Goal: Task Accomplishment & Management: Manage account settings

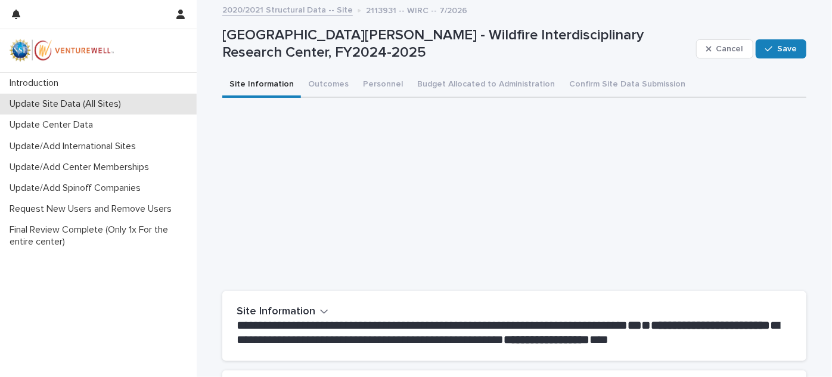
click at [76, 108] on p "Update Site Data (All Sites)" at bounding box center [68, 103] width 126 height 11
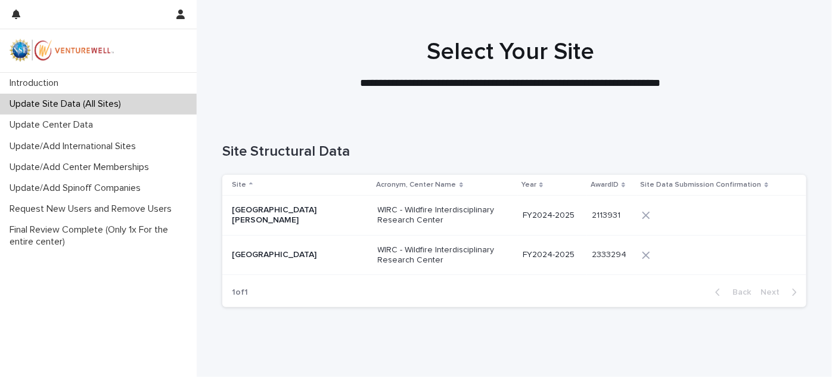
click at [306, 261] on div "[GEOGRAPHIC_DATA]" at bounding box center [300, 255] width 137 height 20
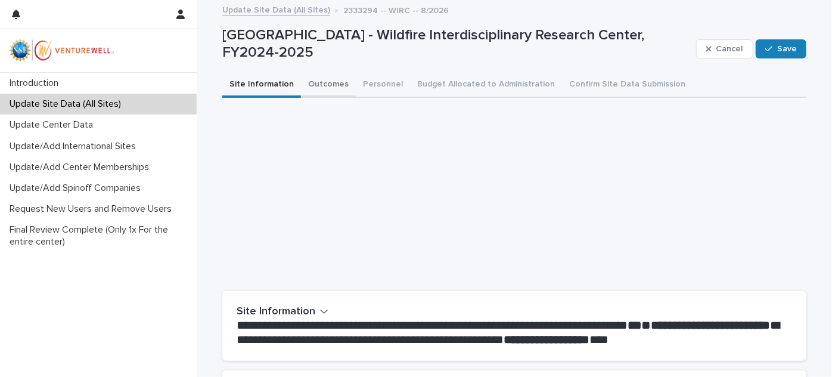
click at [342, 86] on button "Outcomes" at bounding box center [328, 85] width 55 height 25
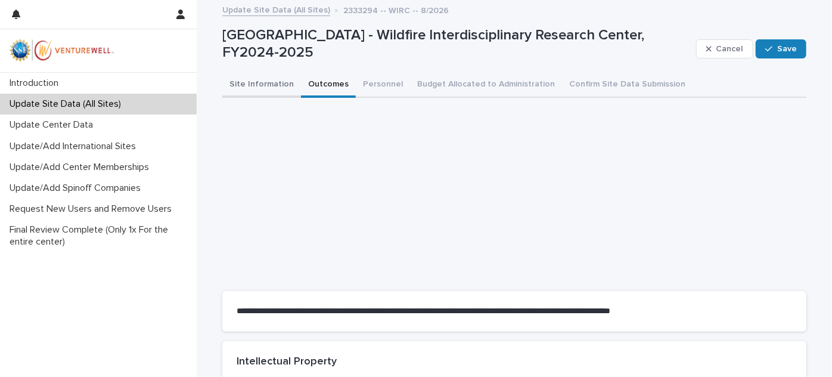
click at [278, 85] on button "Site Information" at bounding box center [261, 85] width 79 height 25
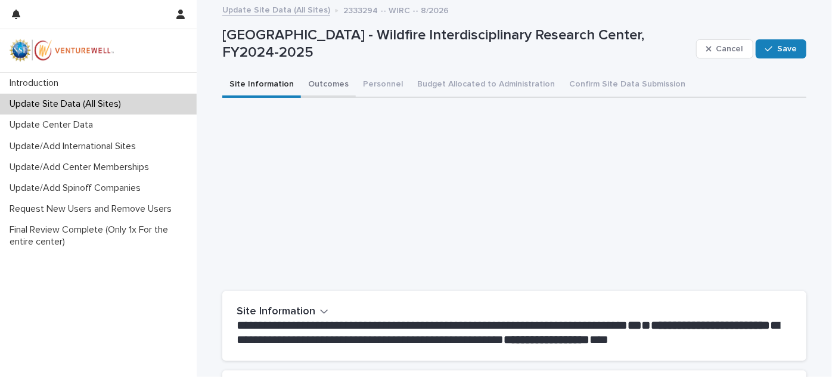
click at [305, 83] on button "Outcomes" at bounding box center [328, 85] width 55 height 25
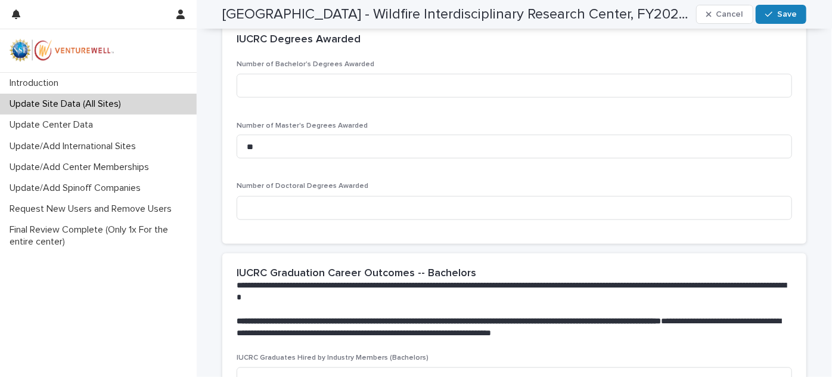
scroll to position [957, 0]
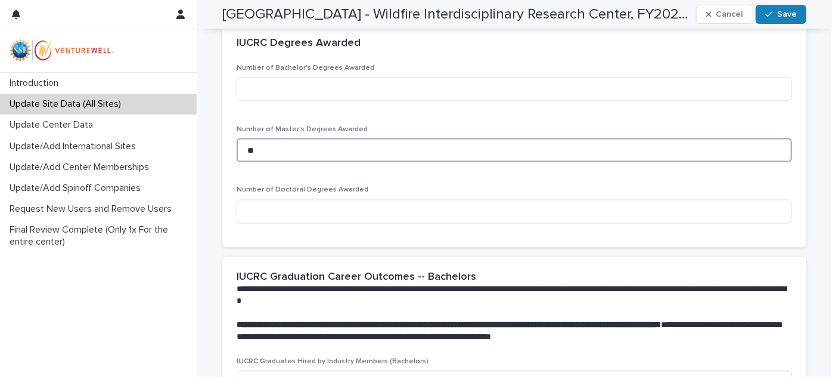
click at [354, 149] on input "**" at bounding box center [515, 150] width 556 height 24
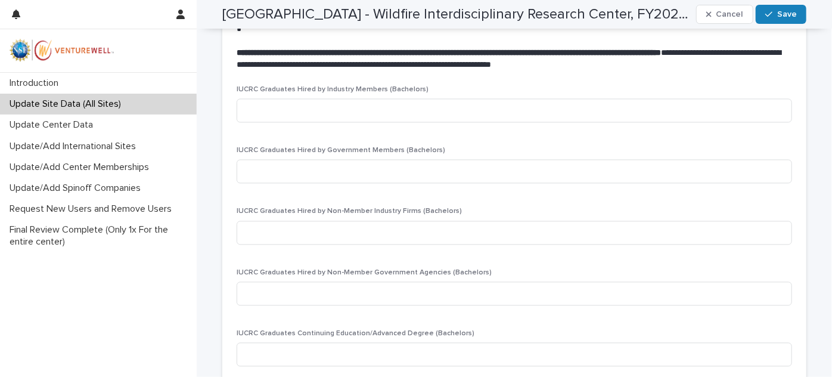
scroll to position [1231, 0]
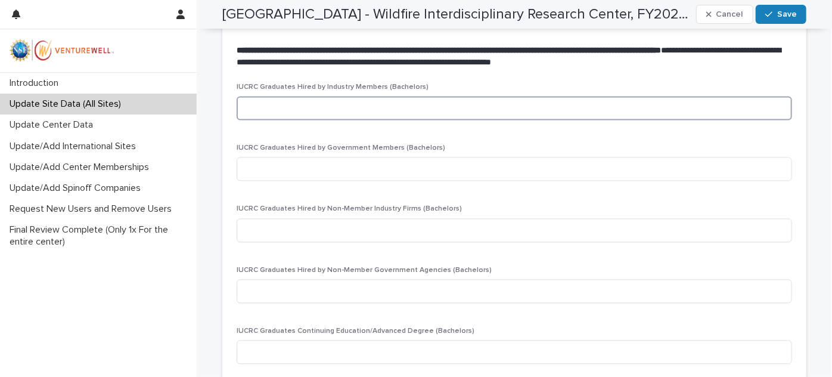
click at [334, 112] on input at bounding box center [515, 108] width 556 height 24
type input "*"
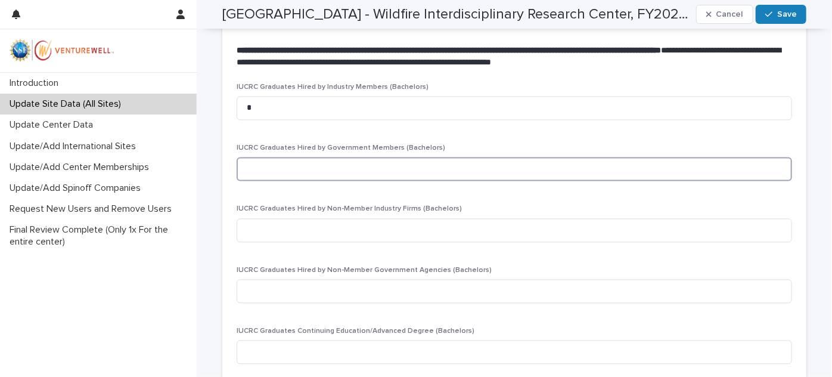
click at [351, 163] on input at bounding box center [515, 169] width 556 height 24
type input "*"
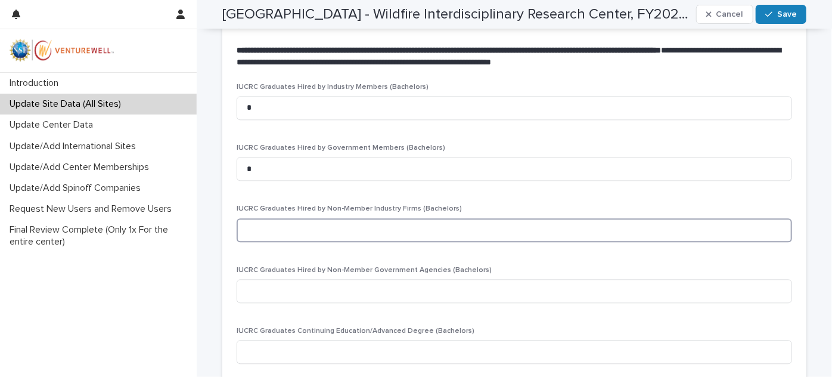
click at [354, 221] on input at bounding box center [515, 230] width 556 height 24
type input "*"
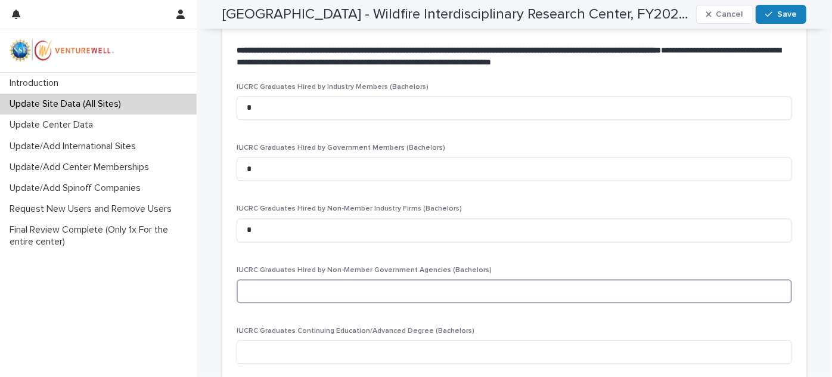
click at [358, 298] on input at bounding box center [515, 291] width 556 height 24
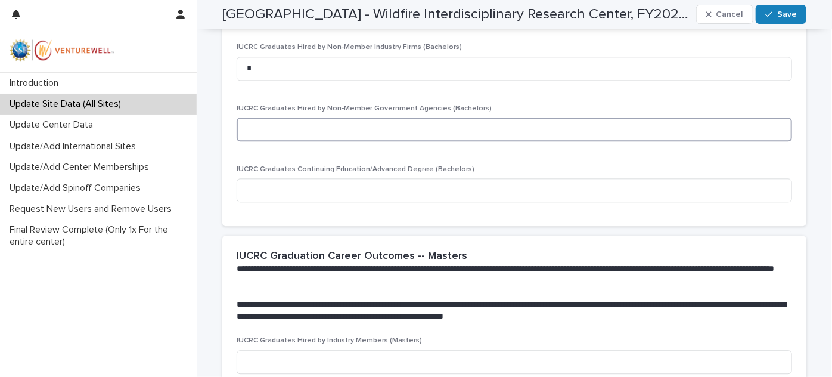
scroll to position [1394, 0]
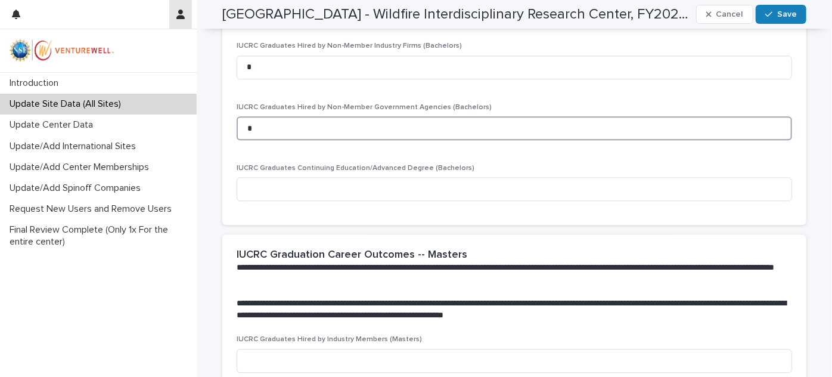
type input "*"
click at [335, 189] on input at bounding box center [515, 189] width 556 height 24
type input "*"
click at [383, 258] on h2 "IUCRC Graduation Career Outcomes -- Masters" at bounding box center [352, 255] width 231 height 13
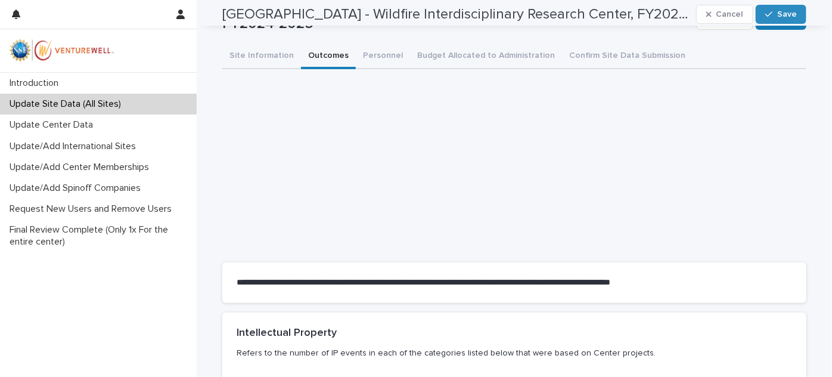
scroll to position [25, 0]
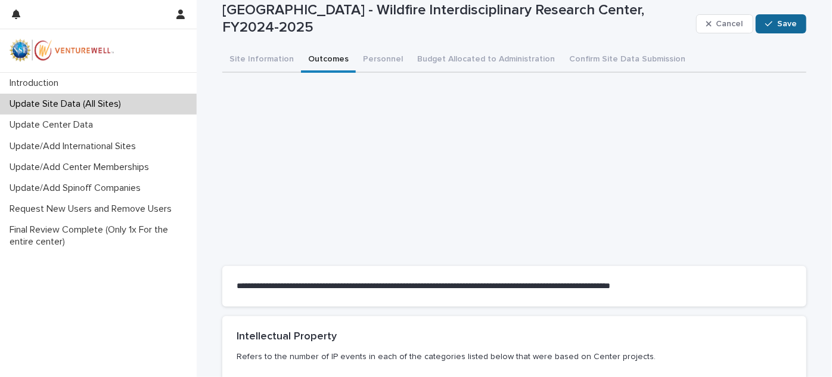
click at [766, 20] on icon "button" at bounding box center [769, 24] width 7 height 8
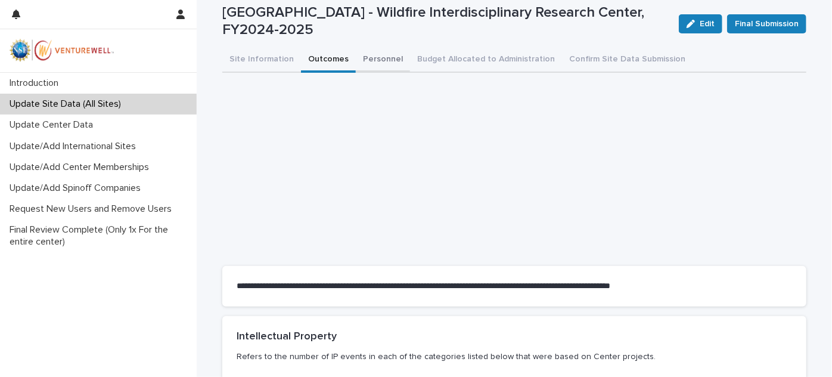
click at [364, 56] on button "Personnel" at bounding box center [383, 60] width 54 height 25
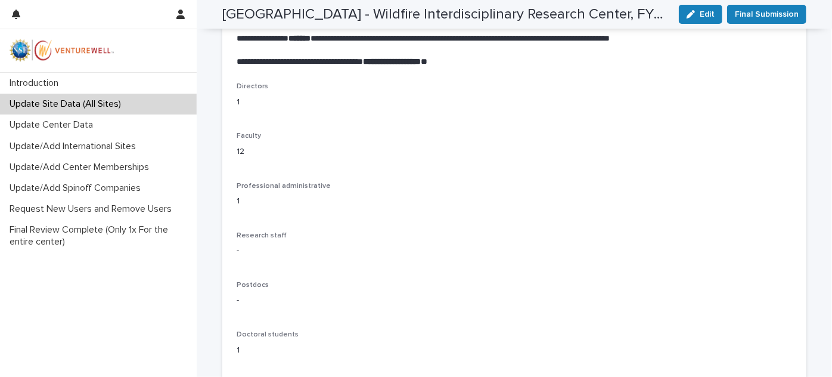
scroll to position [382, 0]
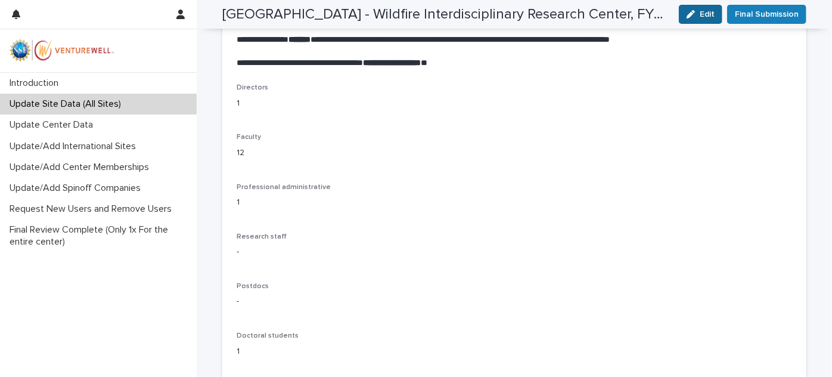
click at [700, 15] on span "Edit" at bounding box center [707, 14] width 15 height 8
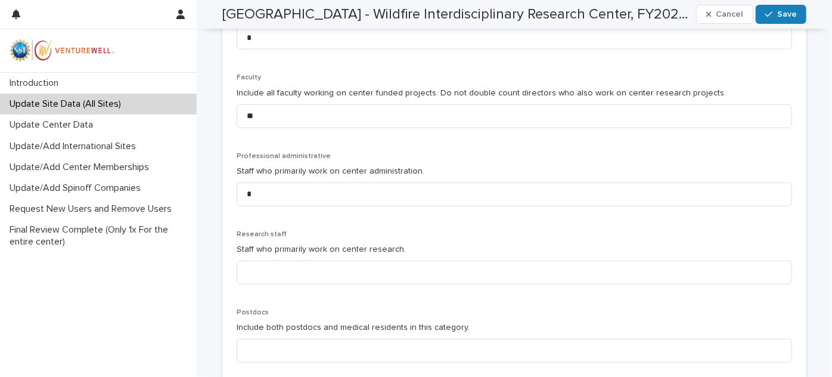
scroll to position [379, 0]
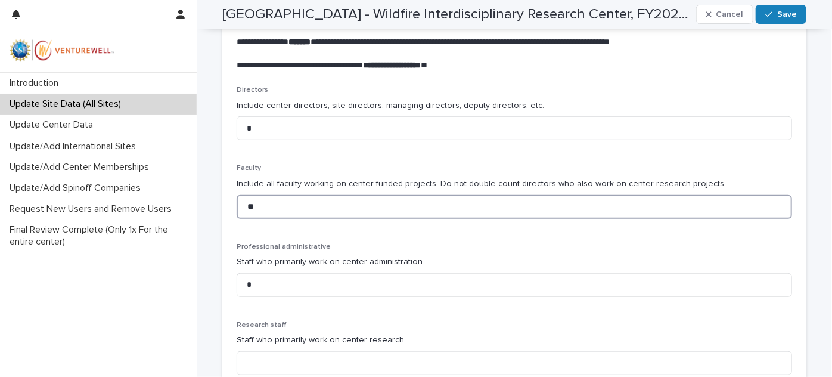
drag, startPoint x: 264, startPoint y: 205, endPoint x: 216, endPoint y: 200, distance: 47.4
click at [216, 200] on div "**********" at bounding box center [514, 236] width 596 height 1228
type input "**"
click at [284, 249] on span "Professional administrative" at bounding box center [284, 246] width 94 height 7
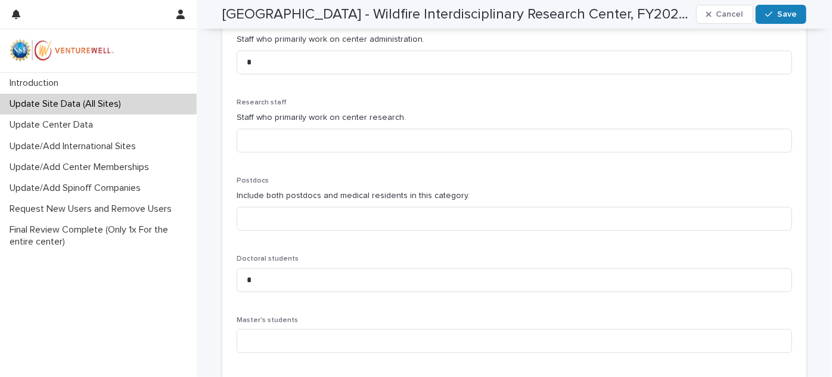
scroll to position [612, 0]
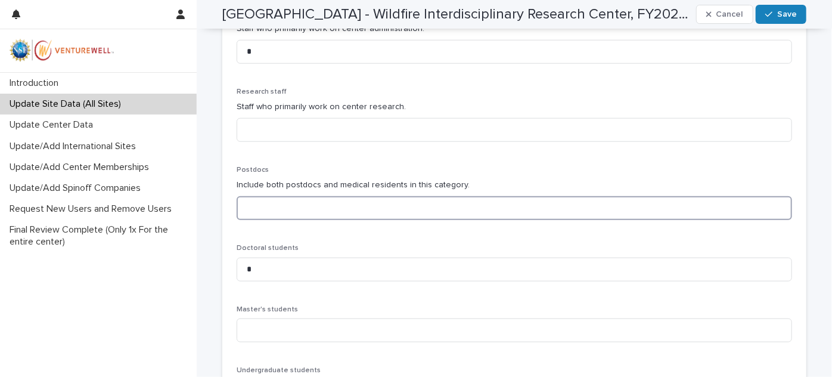
click at [321, 212] on input at bounding box center [515, 208] width 556 height 24
type input "*"
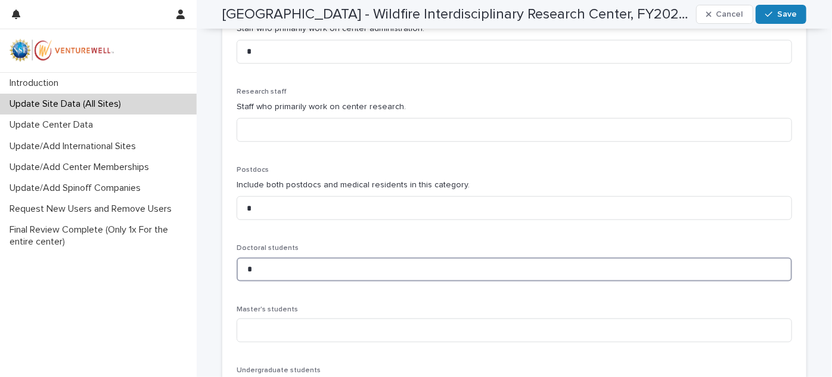
click at [343, 262] on input "*" at bounding box center [515, 270] width 556 height 24
type input "*"
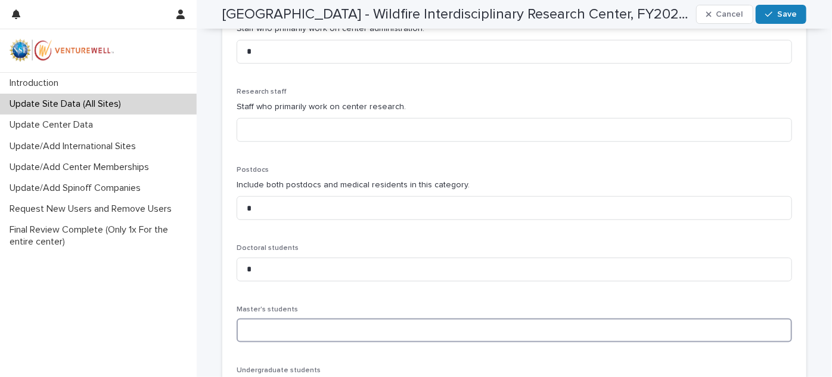
click at [311, 327] on input at bounding box center [515, 330] width 556 height 24
type input "*"
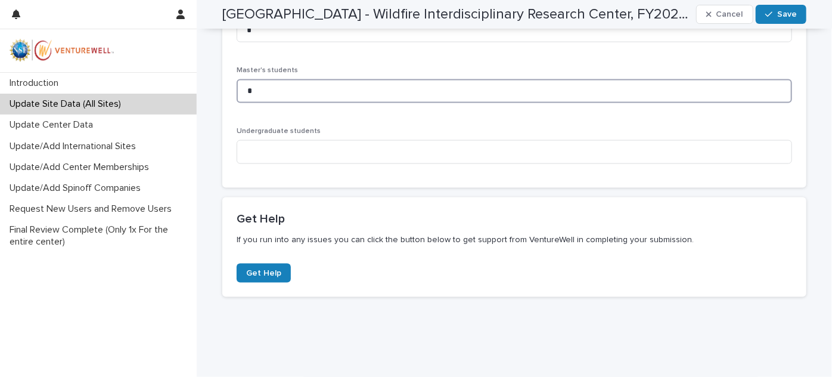
scroll to position [862, 0]
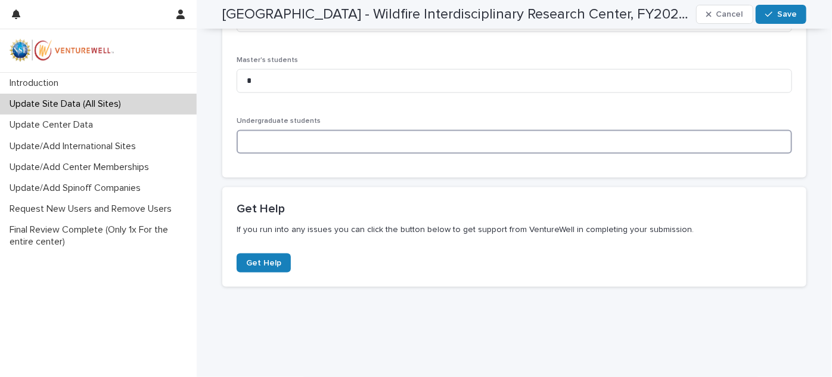
click at [309, 135] on input at bounding box center [515, 142] width 556 height 24
type input "*"
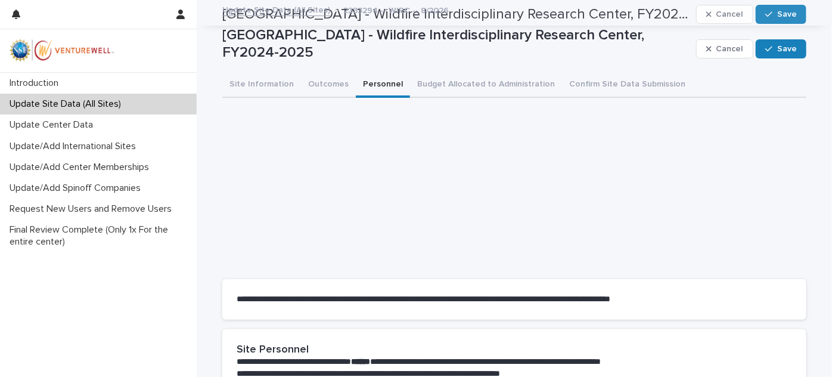
scroll to position [0, 0]
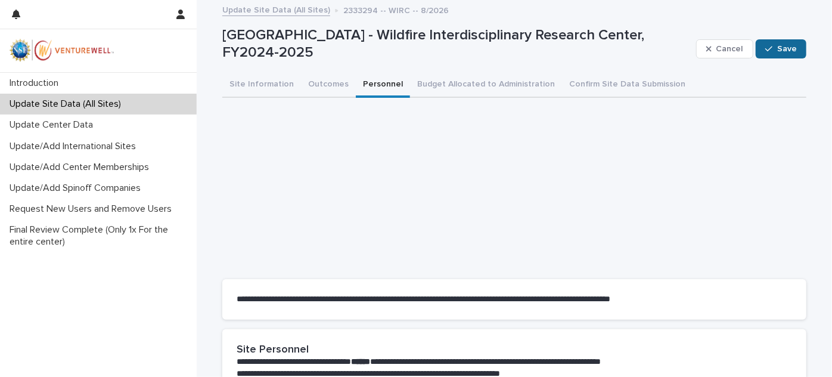
click at [791, 47] on span "Save" at bounding box center [788, 49] width 20 height 8
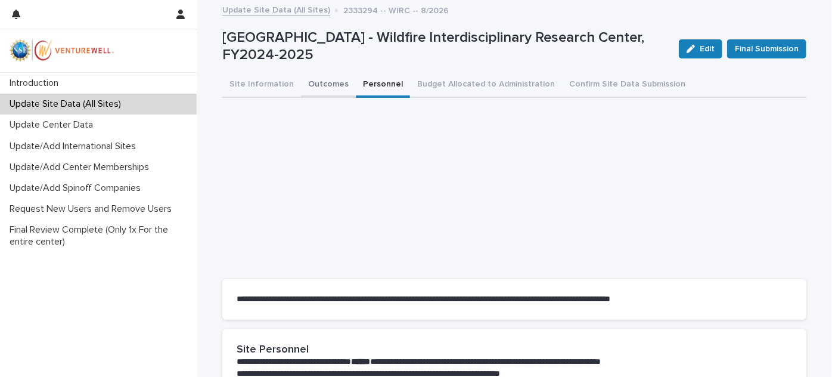
click at [302, 83] on button "Outcomes" at bounding box center [328, 85] width 55 height 25
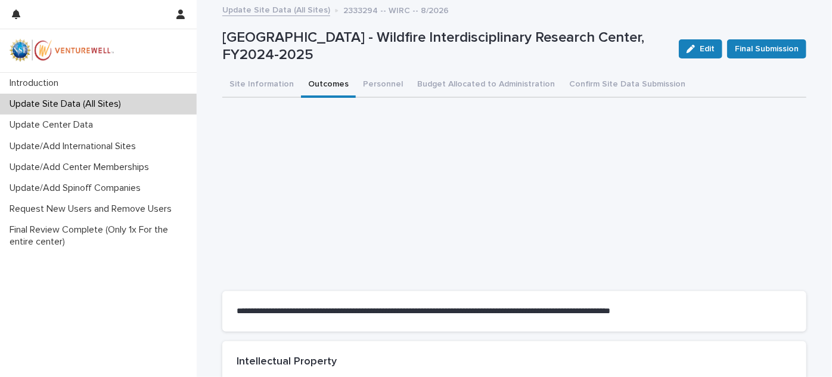
click at [80, 98] on p "Update Site Data (All Sites)" at bounding box center [68, 103] width 126 height 11
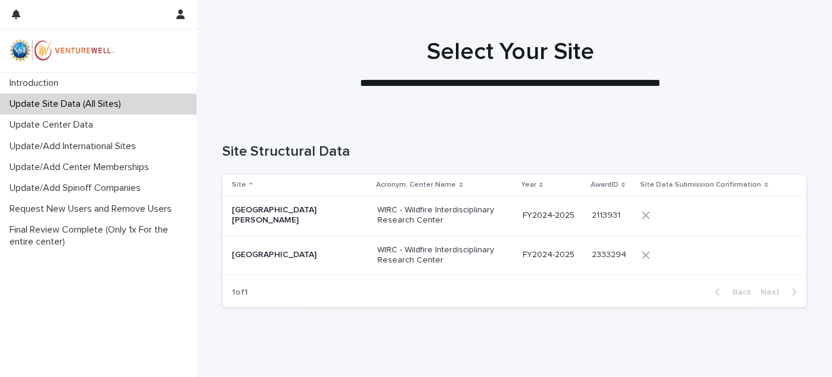
click at [320, 221] on div "[GEOGRAPHIC_DATA][PERSON_NAME]" at bounding box center [300, 215] width 137 height 30
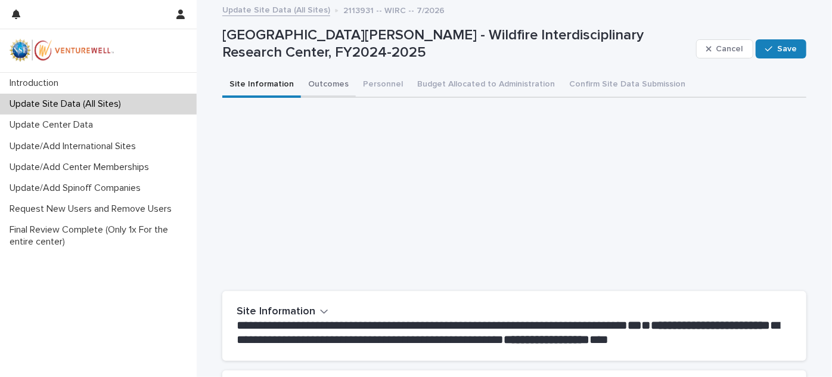
click at [311, 82] on button "Outcomes" at bounding box center [328, 85] width 55 height 25
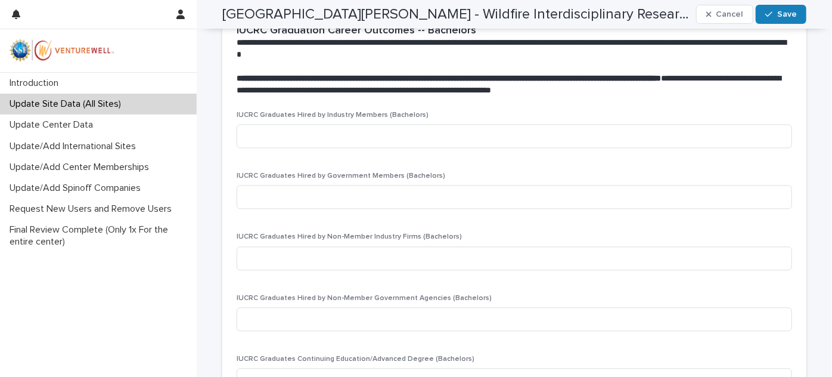
scroll to position [1184, 0]
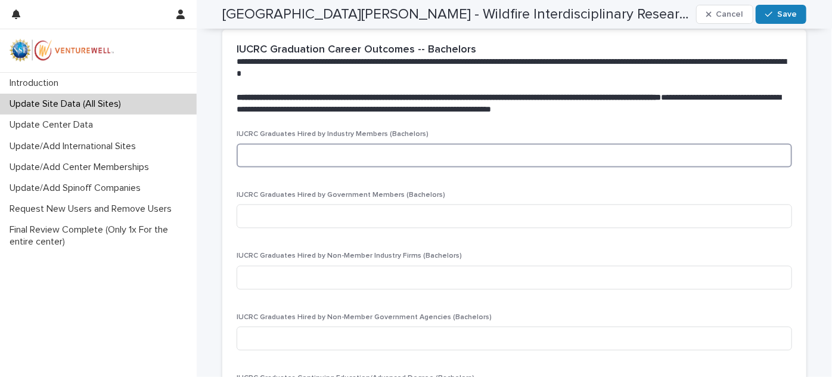
click at [310, 160] on input at bounding box center [515, 155] width 556 height 24
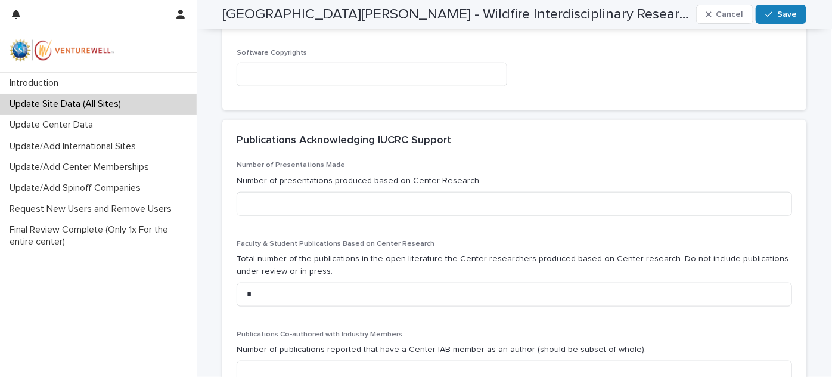
scroll to position [527, 0]
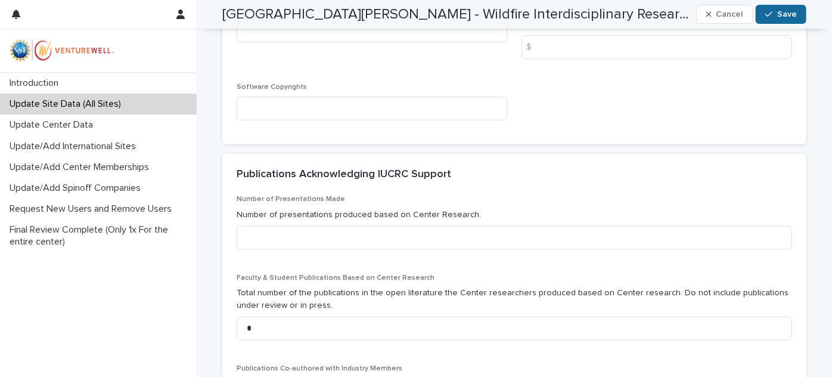
click at [762, 14] on button "Save" at bounding box center [781, 14] width 51 height 19
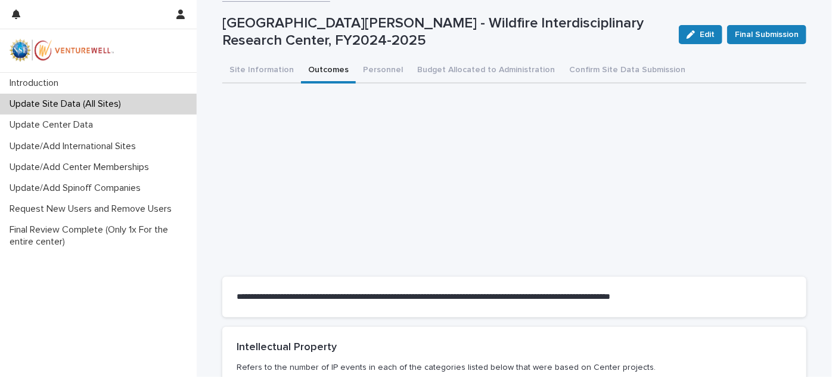
scroll to position [0, 0]
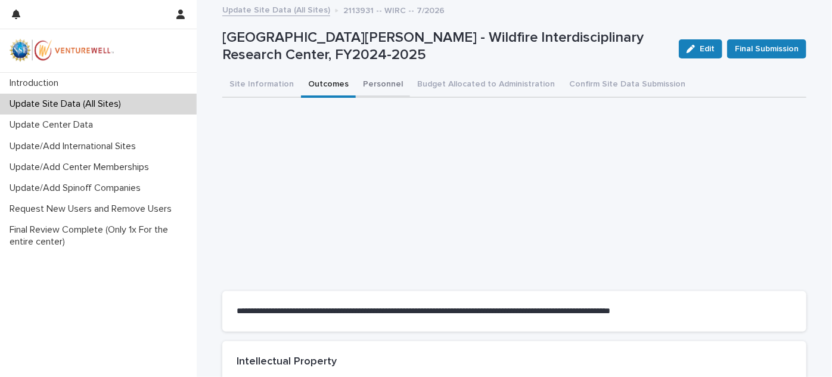
click at [372, 85] on button "Personnel" at bounding box center [383, 85] width 54 height 25
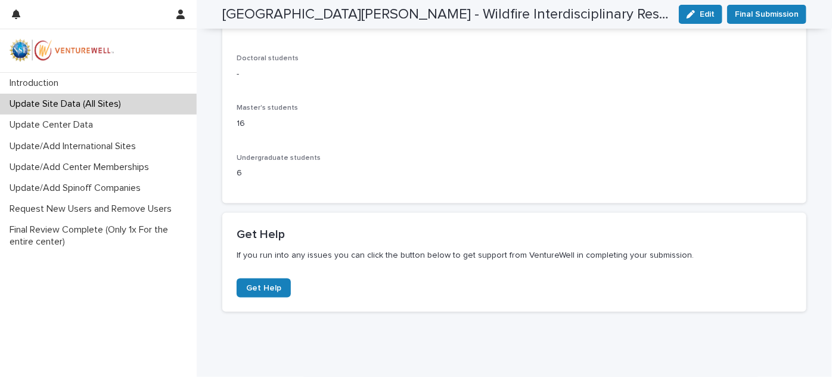
scroll to position [663, 0]
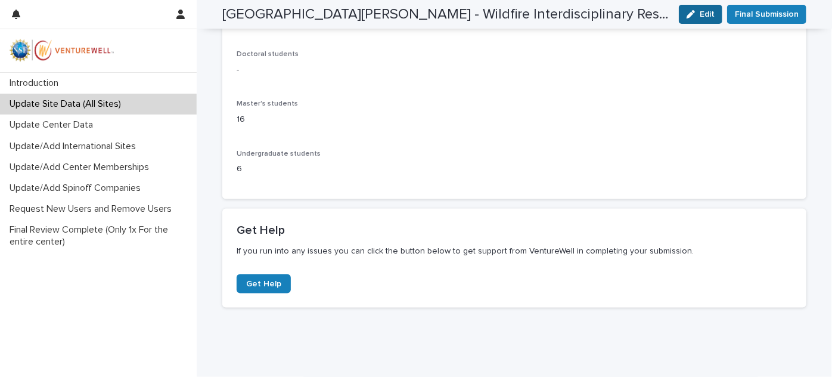
click at [697, 18] on button "Edit" at bounding box center [701, 14] width 44 height 19
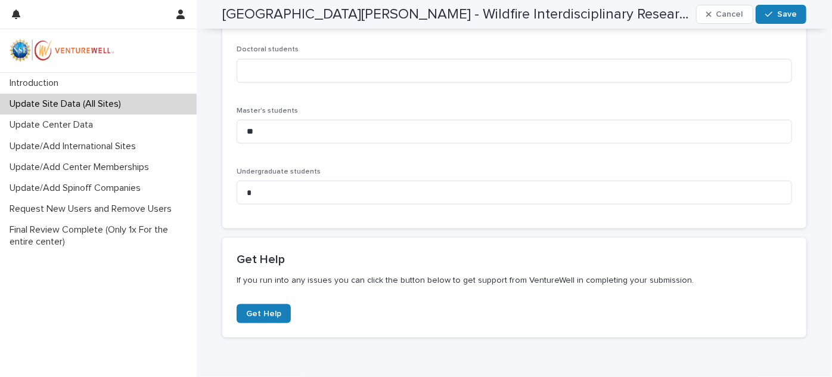
scroll to position [812, 0]
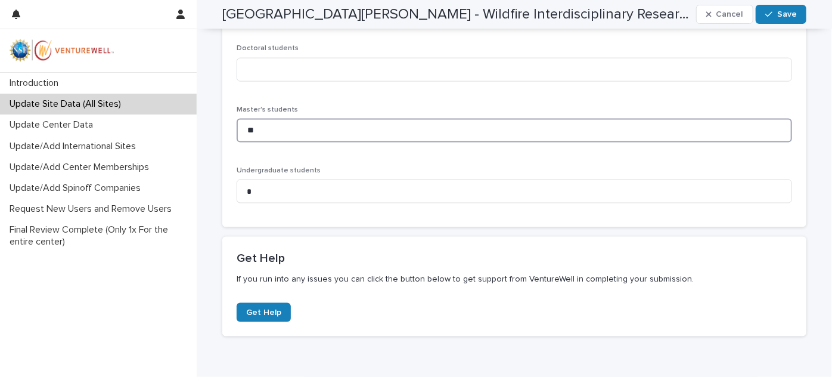
click at [366, 132] on input "**" at bounding box center [515, 131] width 556 height 24
type input "*"
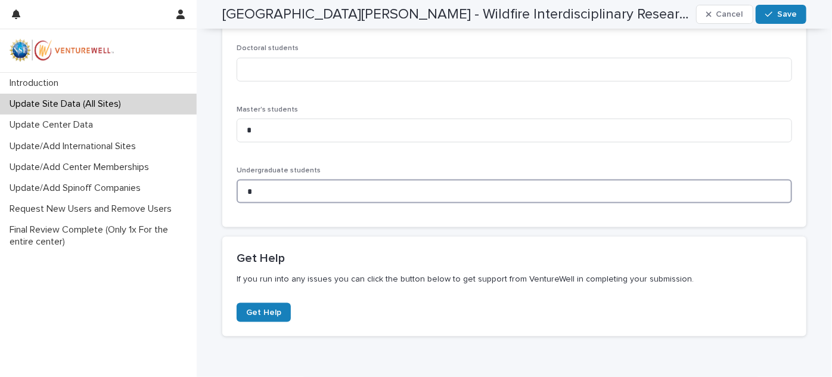
click at [349, 184] on input "*" at bounding box center [515, 191] width 556 height 24
type input "*"
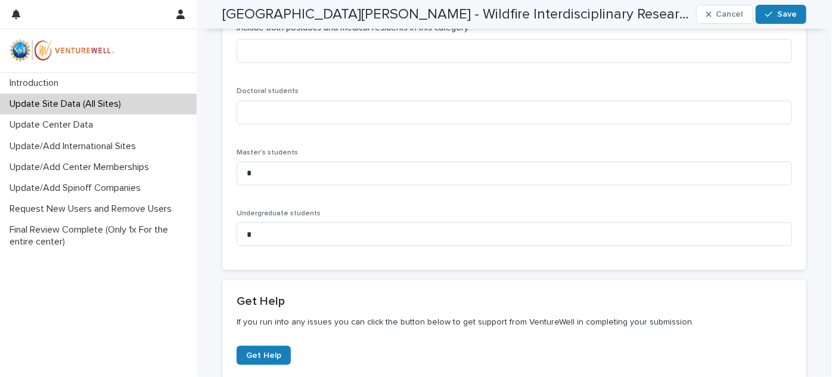
scroll to position [769, 0]
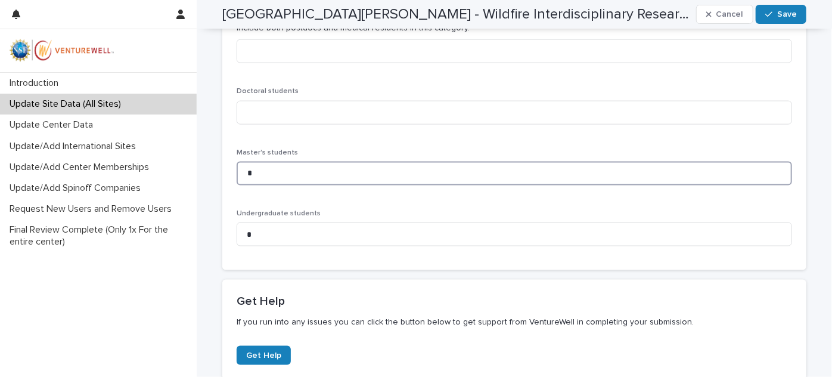
click at [320, 179] on input "*" at bounding box center [515, 174] width 556 height 24
type input "*"
type input "**"
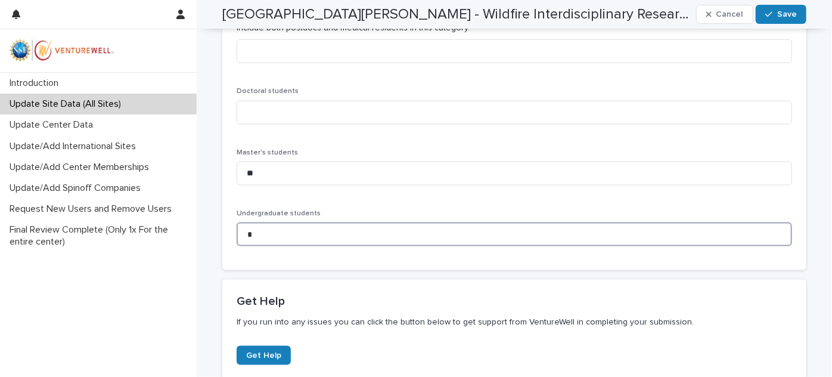
click at [353, 235] on input "*" at bounding box center [515, 234] width 556 height 24
type input "*"
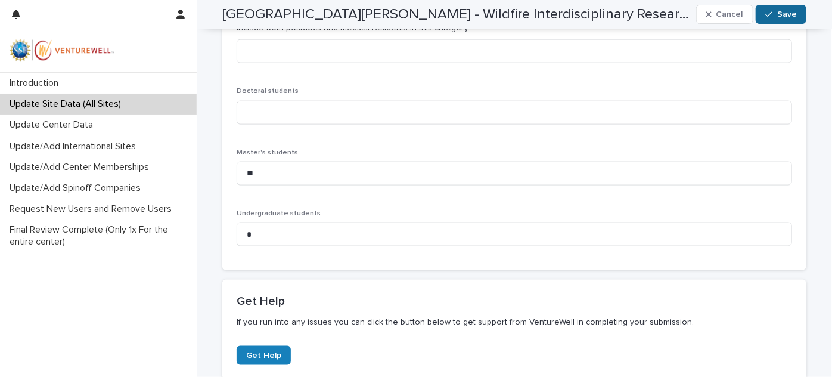
click at [773, 19] on button "Save" at bounding box center [781, 14] width 51 height 19
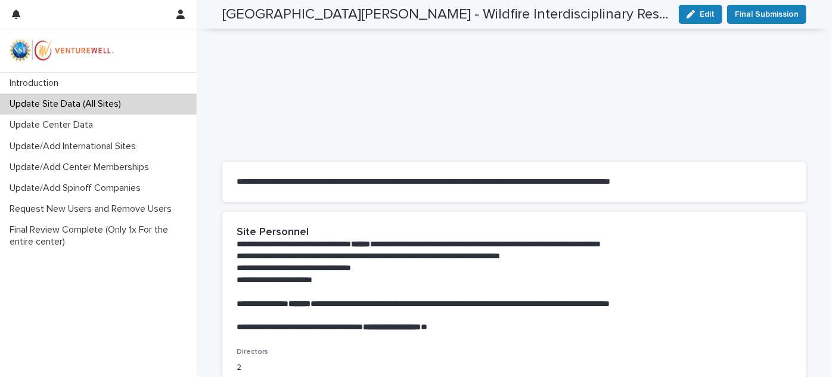
scroll to position [0, 0]
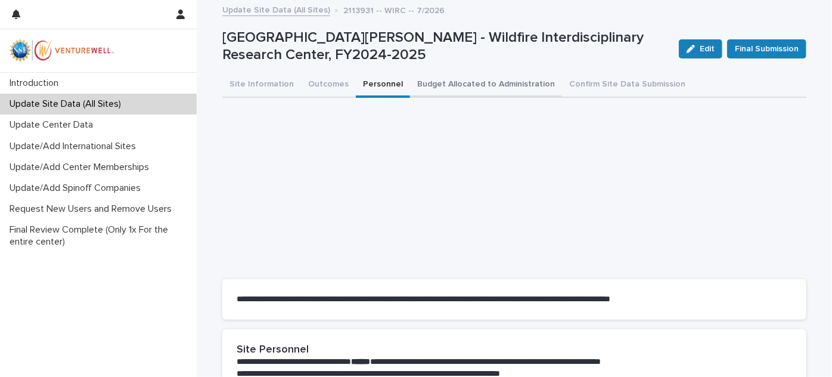
click at [441, 79] on button "Budget Allocated to Administration" at bounding box center [486, 85] width 152 height 25
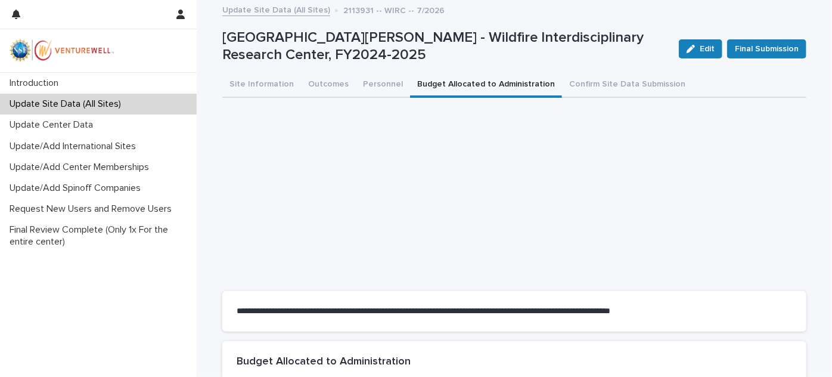
scroll to position [157, 0]
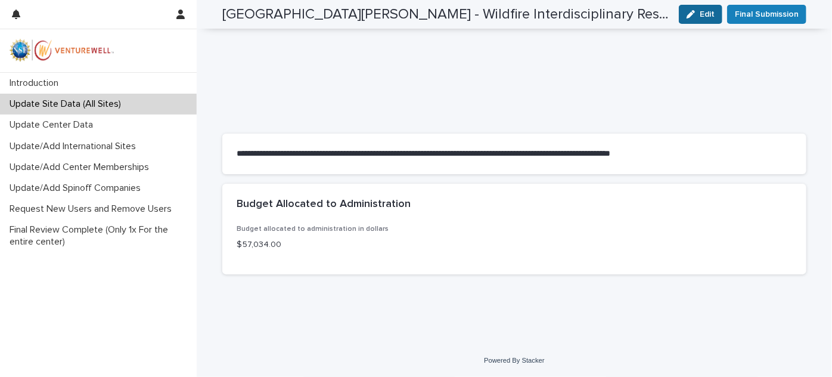
click at [696, 10] on button "Edit" at bounding box center [701, 14] width 44 height 19
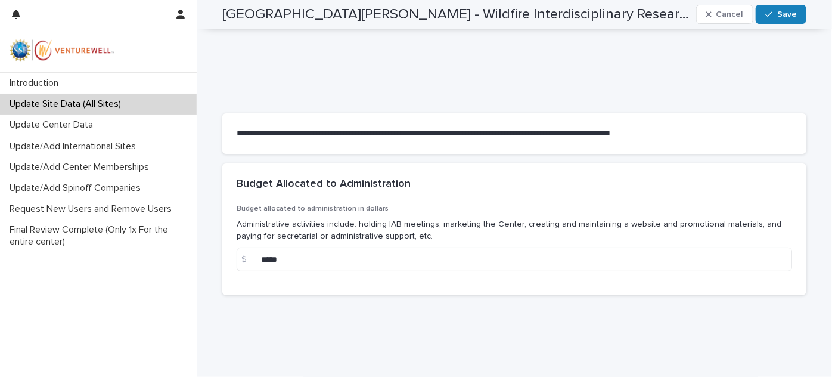
scroll to position [199, 0]
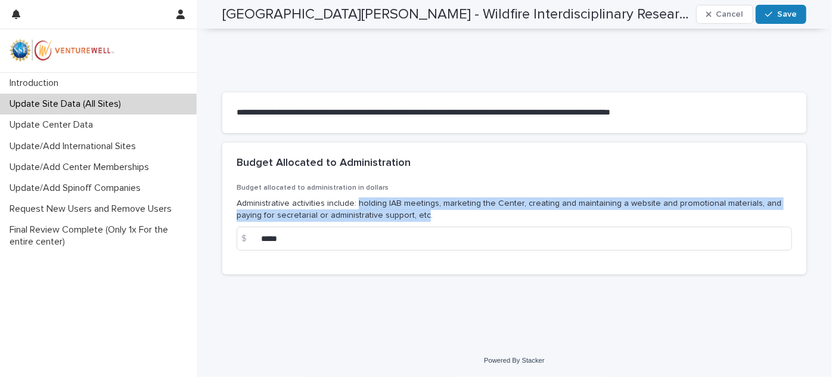
drag, startPoint x: 391, startPoint y: 216, endPoint x: 351, endPoint y: 202, distance: 42.4
click at [351, 202] on p "Administrative activities include: holding IAB meetings, marketing the Center, …" at bounding box center [515, 209] width 556 height 25
copy p "holding IAB meetings, marketing the Center, creating and maintaining a website …"
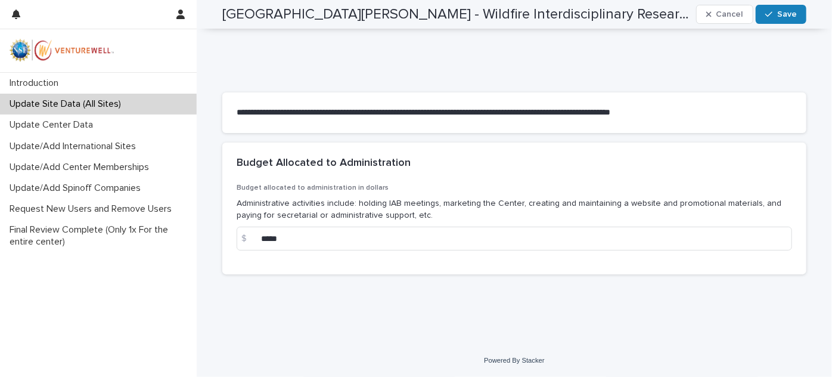
click at [491, 153] on div "Budget Allocated to Administration" at bounding box center [514, 164] width 584 height 42
click at [770, 20] on button "Save" at bounding box center [781, 14] width 51 height 19
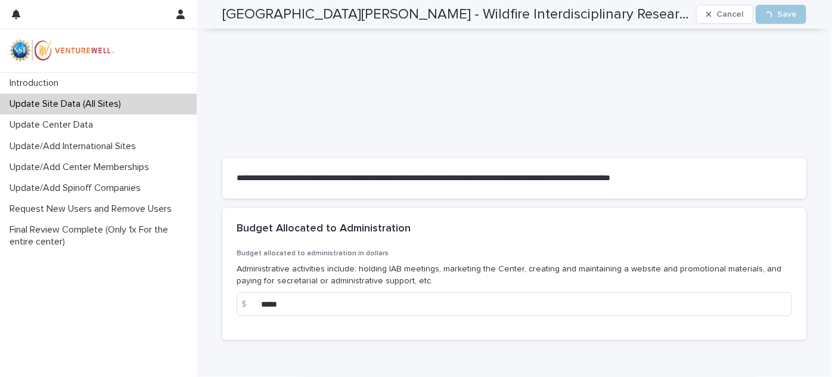
scroll to position [0, 0]
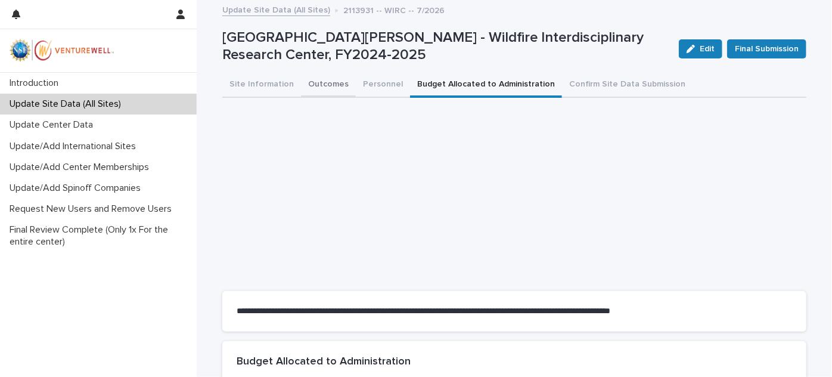
click at [334, 88] on button "Outcomes" at bounding box center [328, 85] width 55 height 25
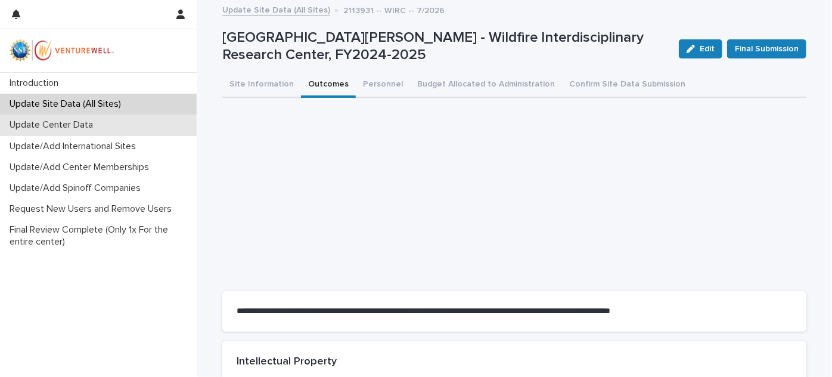
click at [77, 128] on p "Update Center Data" at bounding box center [54, 124] width 98 height 11
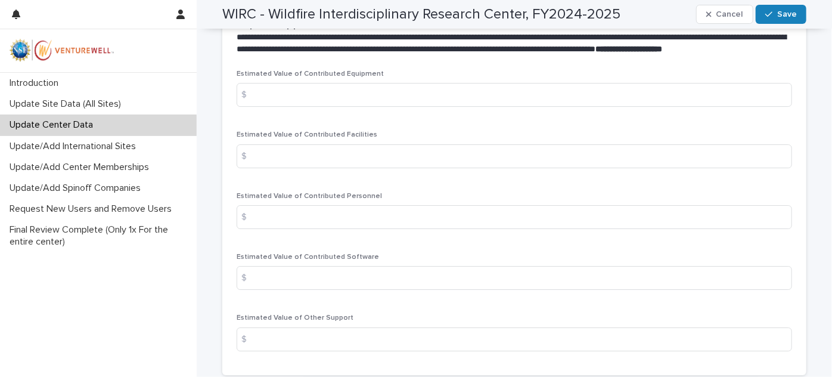
scroll to position [2024, 0]
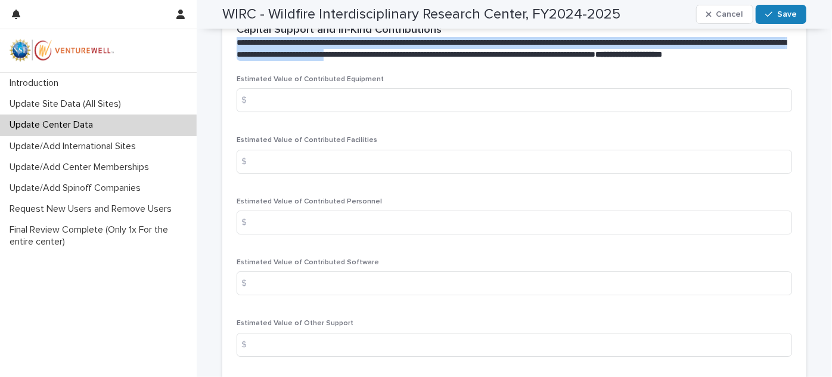
drag, startPoint x: 229, startPoint y: 55, endPoint x: 478, endPoint y: 66, distance: 248.9
click at [478, 66] on div "**********" at bounding box center [514, 42] width 584 height 65
copy span "**********"
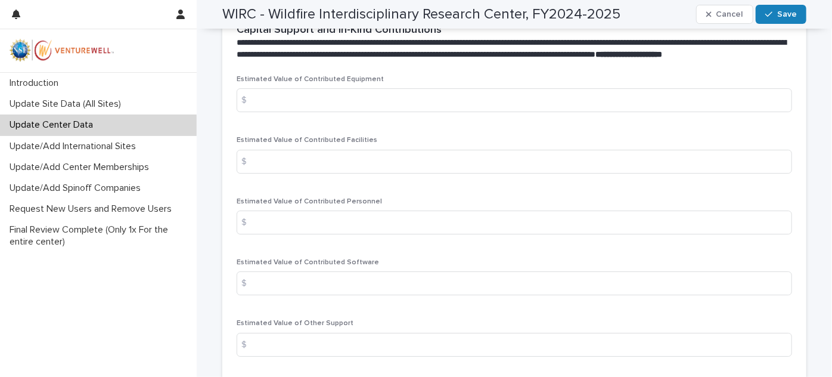
click at [456, 75] on div "**********" at bounding box center [514, 42] width 584 height 65
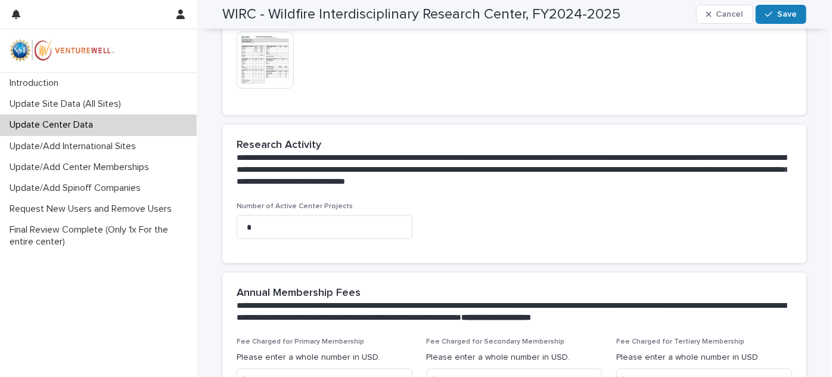
scroll to position [0, 0]
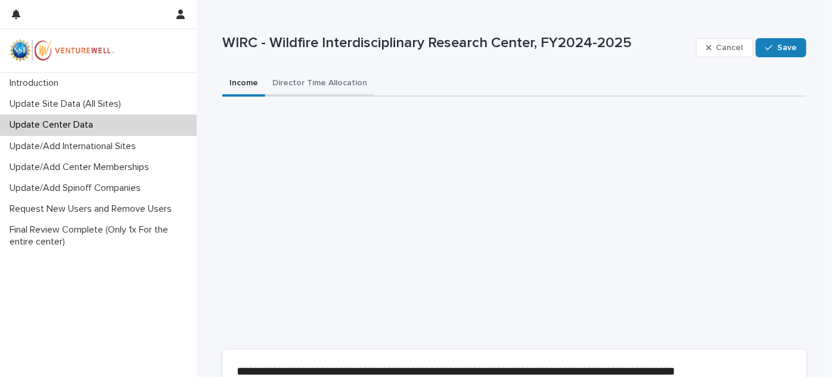
click at [312, 82] on button "Director Time Allocation" at bounding box center [319, 84] width 109 height 25
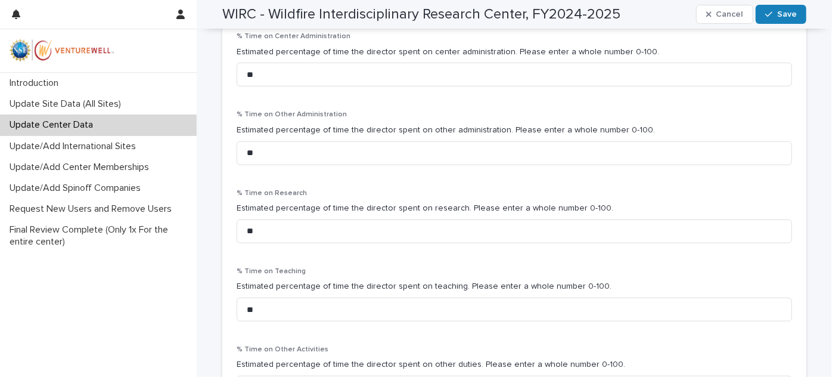
scroll to position [393, 0]
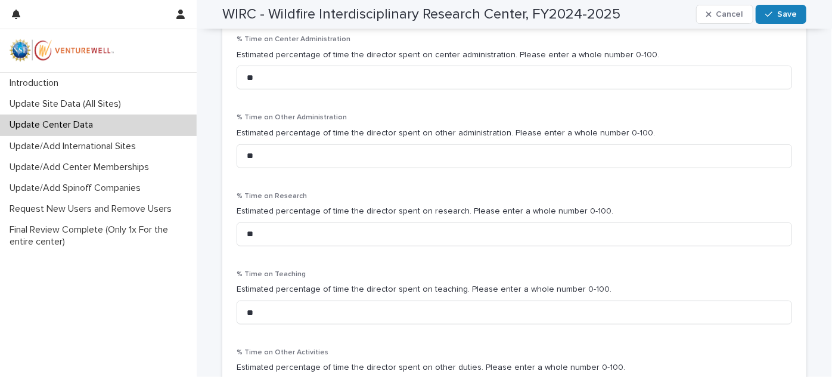
click at [447, 130] on p "Estimated percentage of time the director spent on other administration. Please…" at bounding box center [515, 133] width 556 height 13
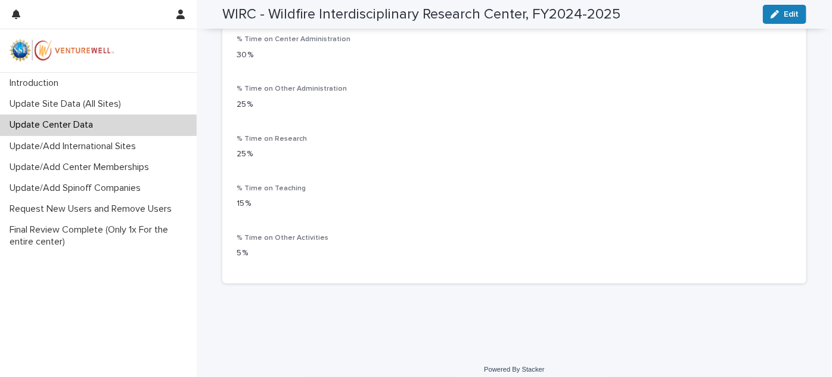
scroll to position [321, 0]
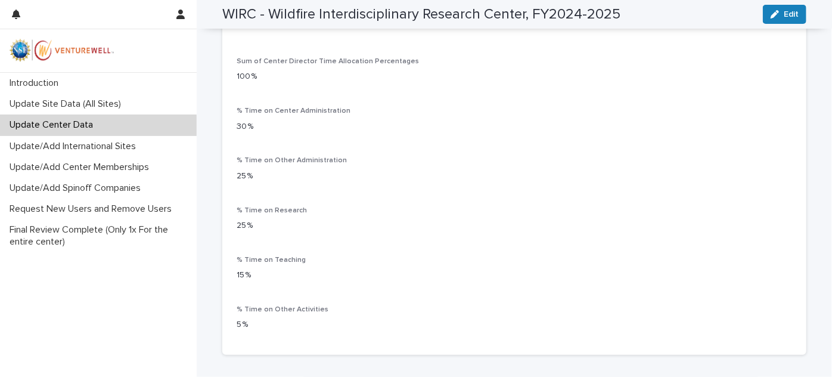
click at [315, 309] on span "% Time on Other Activities" at bounding box center [283, 309] width 92 height 7
drag, startPoint x: 261, startPoint y: 324, endPoint x: 217, endPoint y: 202, distance: 129.2
drag, startPoint x: 217, startPoint y: 202, endPoint x: 462, endPoint y: 238, distance: 247.7
click at [462, 238] on div "% Time on Research 25 %" at bounding box center [515, 223] width 556 height 35
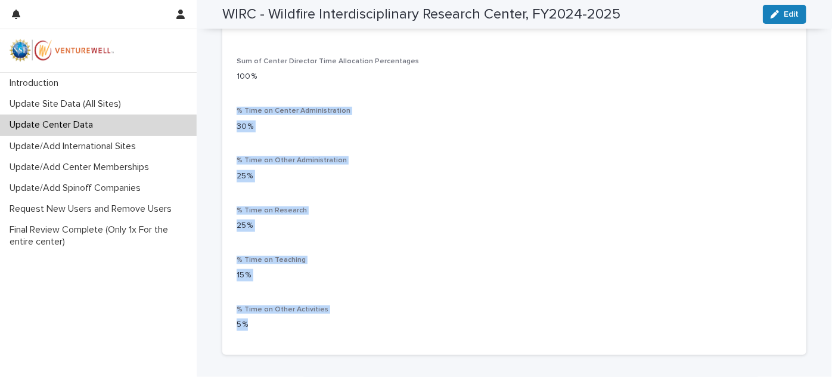
drag, startPoint x: 251, startPoint y: 321, endPoint x: 229, endPoint y: 115, distance: 206.9
click at [229, 115] on div "Sum of Center Director Time Allocation Percentages 100 % % Time on Center Admin…" at bounding box center [514, 206] width 584 height 298
copy div "% Time on Center Administration 30 % % Time on Other Administration 25 % % Time…"
click at [629, 114] on p "% Time on Center Administration" at bounding box center [515, 111] width 556 height 8
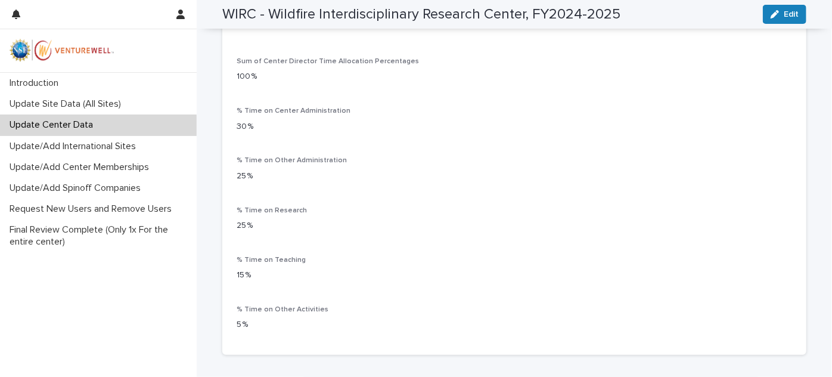
scroll to position [0, 0]
